Goal: Find specific page/section

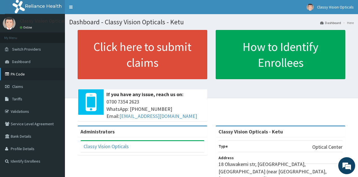
click at [13, 74] on link "PA Code" at bounding box center [32, 74] width 65 height 12
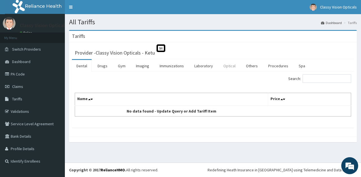
click at [228, 66] on link "Optical" at bounding box center [229, 66] width 21 height 12
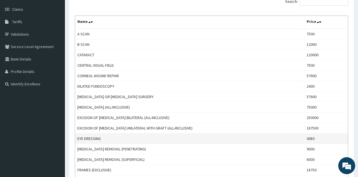
scroll to position [45, 0]
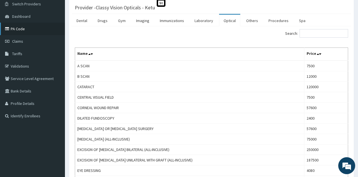
click at [15, 30] on link "PA Code" at bounding box center [32, 29] width 65 height 12
